Goal: Find specific page/section: Find specific page/section

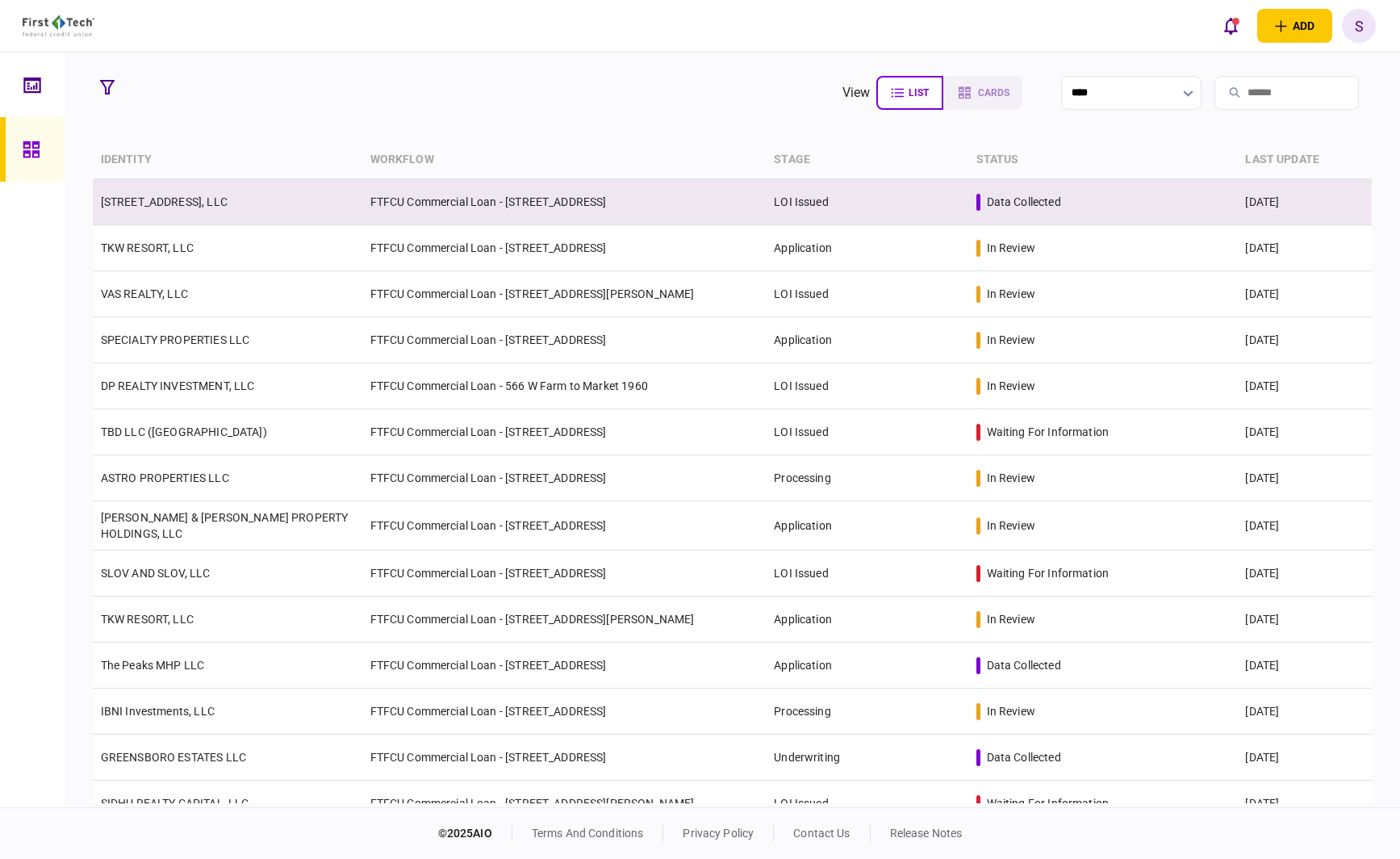
click at [356, 194] on td "[STREET_ADDRESS], LLC" at bounding box center [228, 202] width 270 height 46
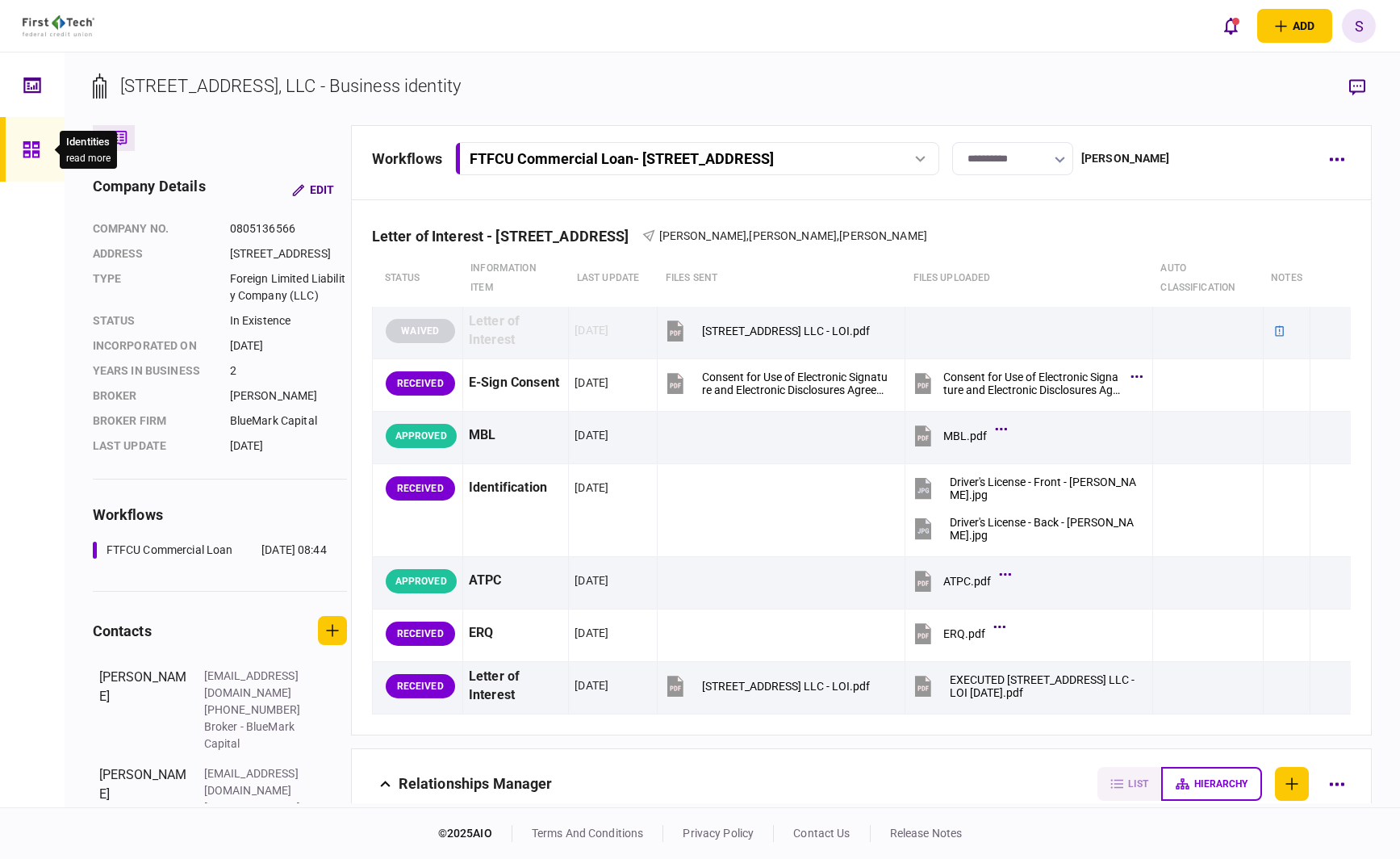
click at [33, 150] on icon at bounding box center [30, 149] width 17 height 17
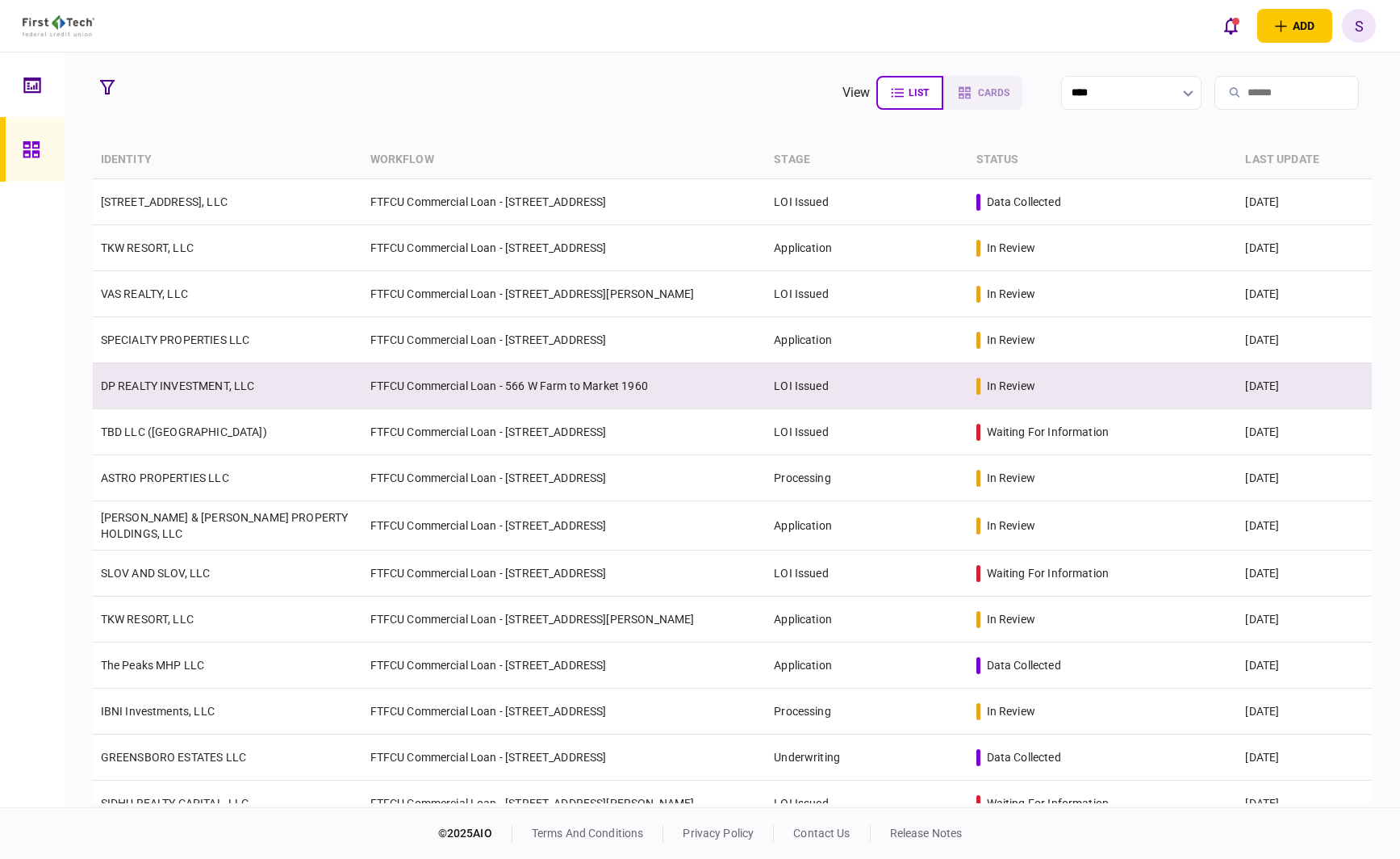
click at [231, 379] on link "DP REALTY INVESTMENT, LLC" at bounding box center [178, 386] width 154 height 13
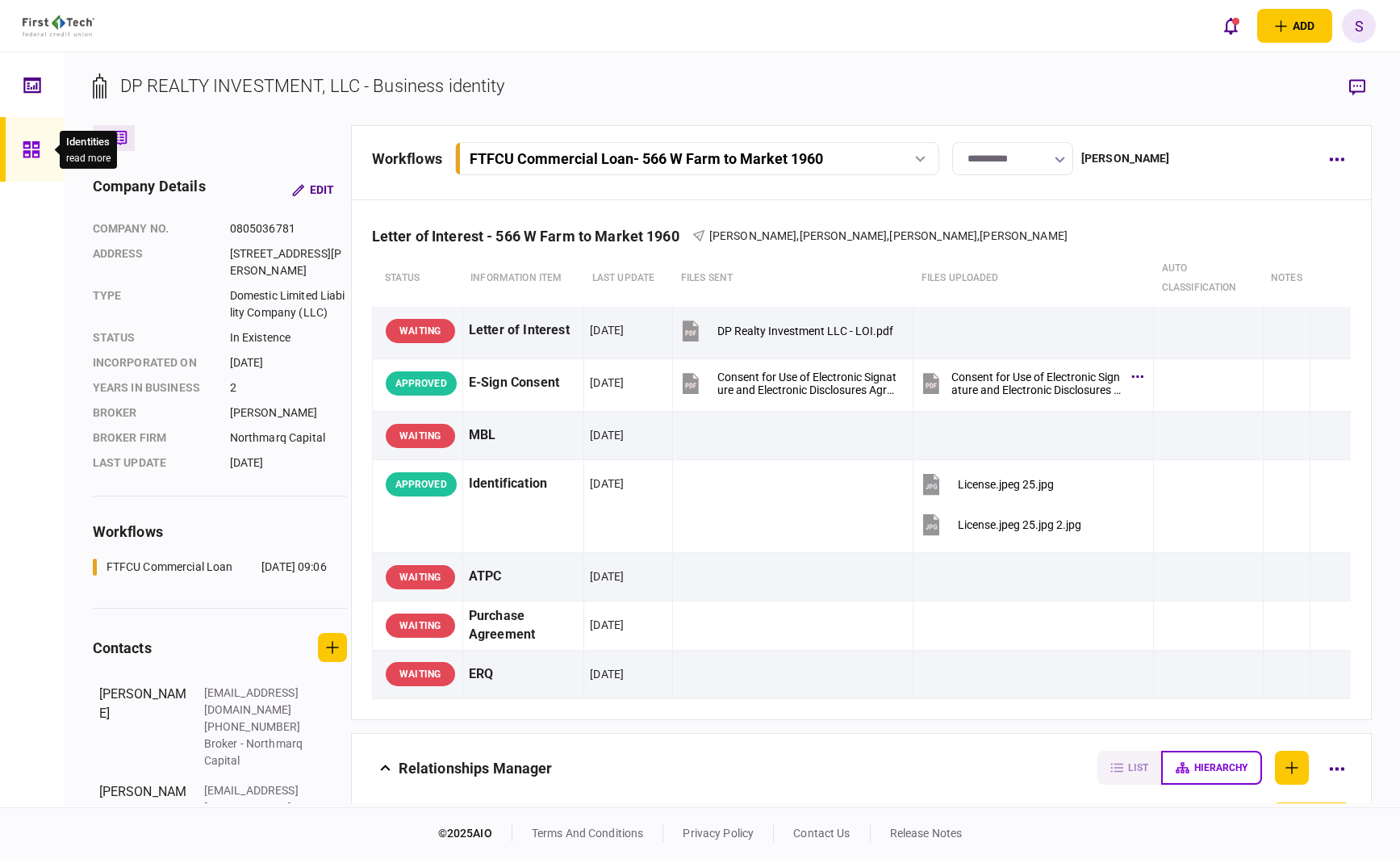
click at [23, 146] on icon at bounding box center [30, 149] width 17 height 17
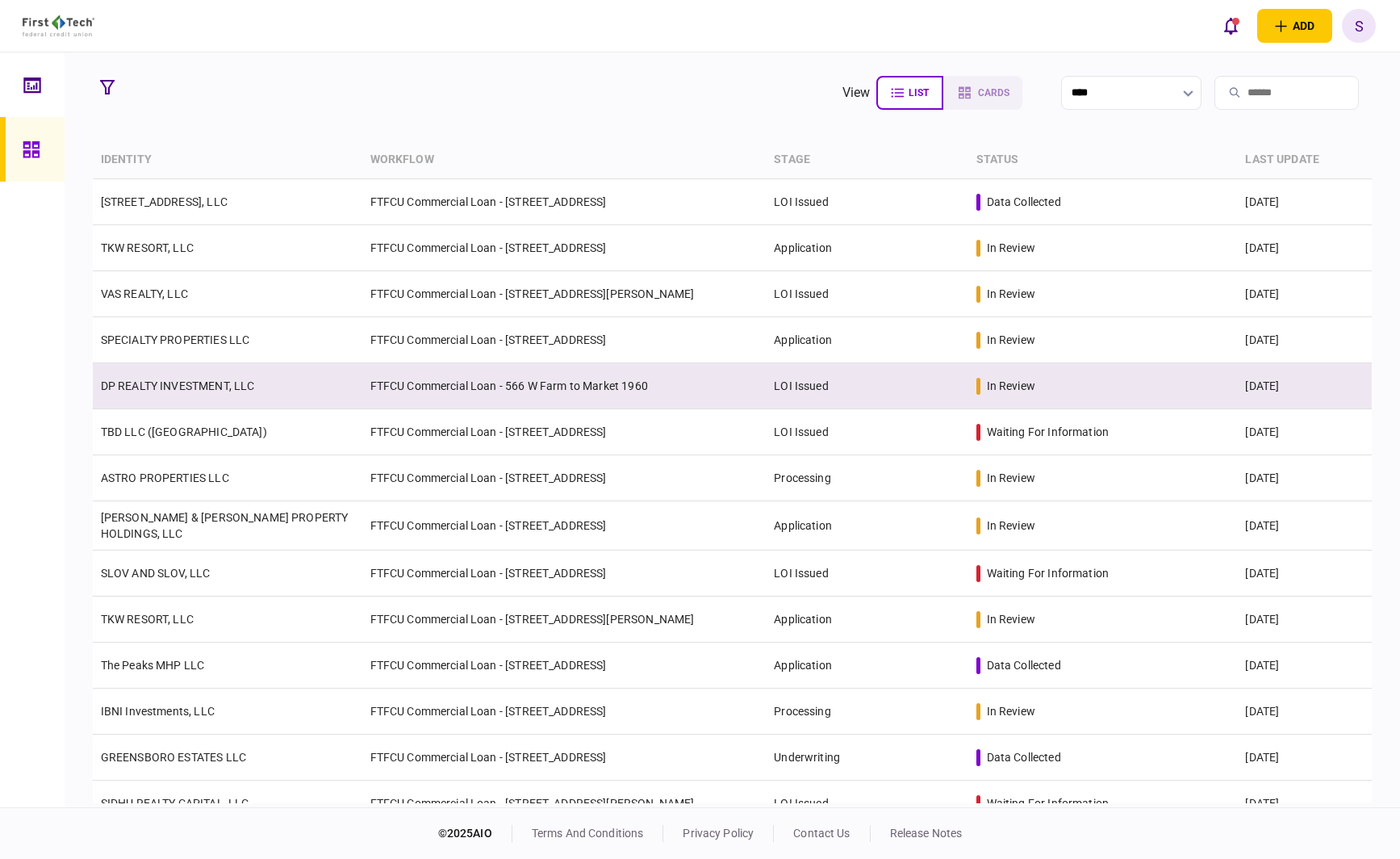
click at [193, 384] on link "DP REALTY INVESTMENT, LLC" at bounding box center [178, 386] width 154 height 13
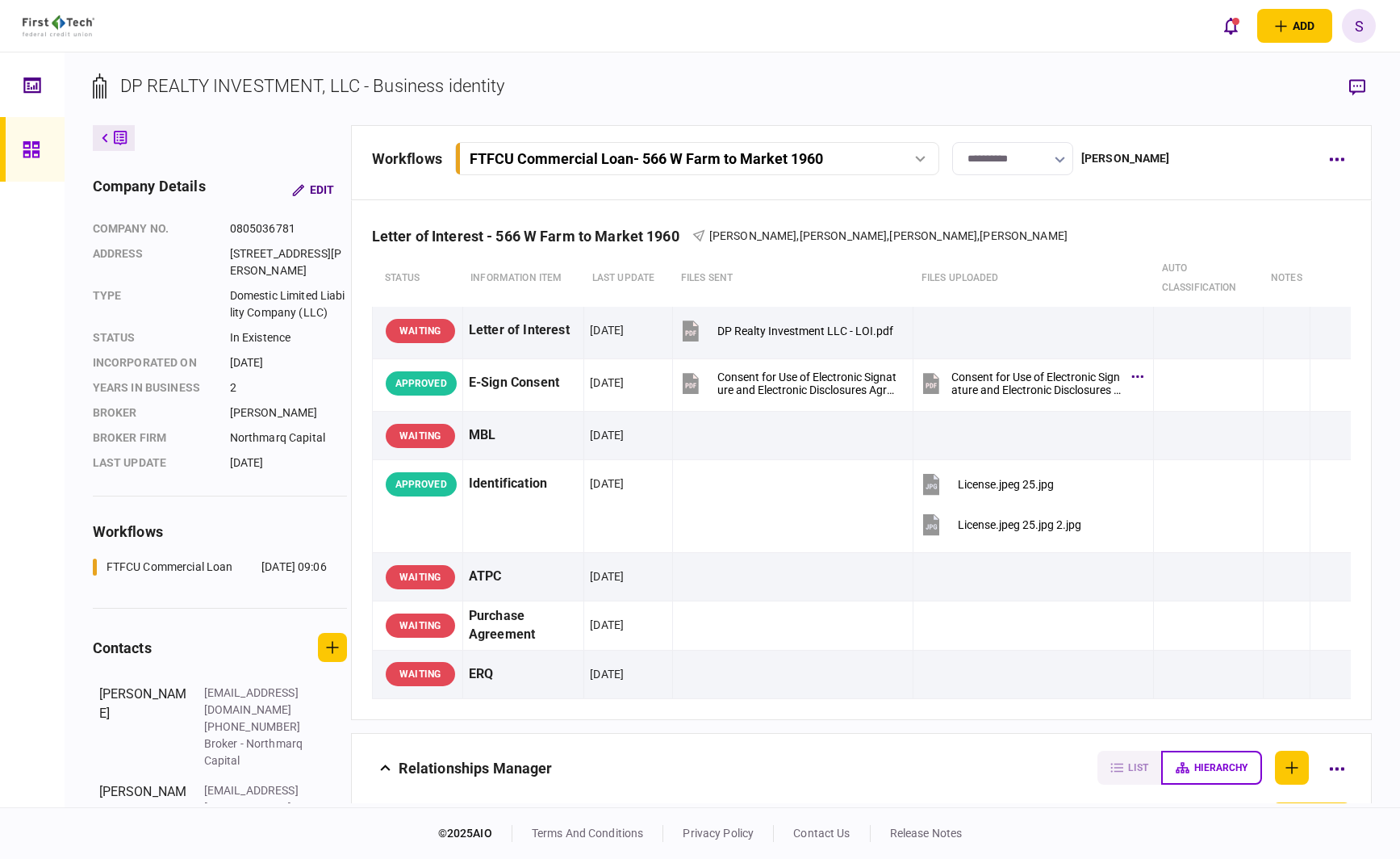
click at [21, 145] on link at bounding box center [32, 149] width 64 height 64
